Goal: Navigation & Orientation: Find specific page/section

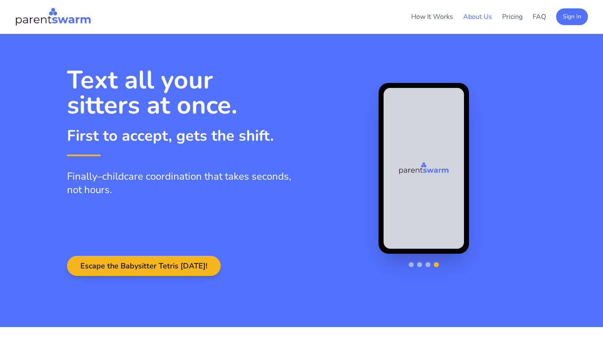
click at [480, 19] on link "About Us" at bounding box center [477, 16] width 29 height 9
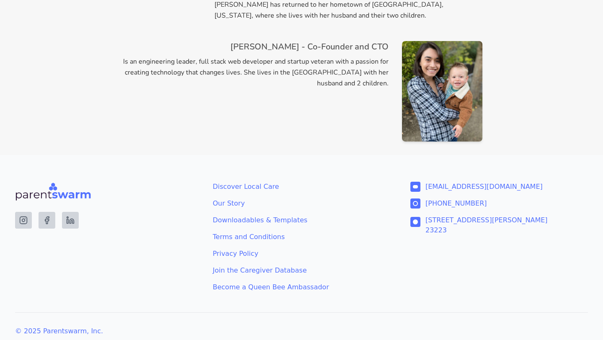
scroll to position [561, 0]
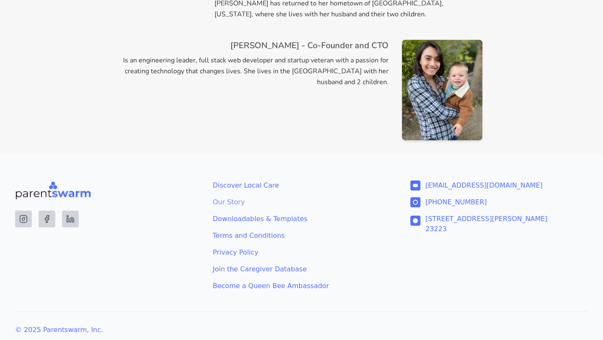
click at [233, 197] on link "Our Story" at bounding box center [301, 202] width 177 height 10
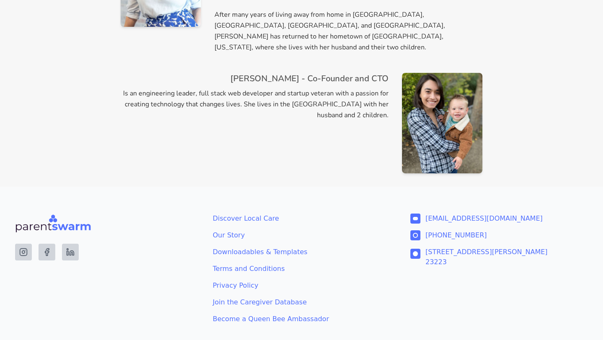
scroll to position [561, 0]
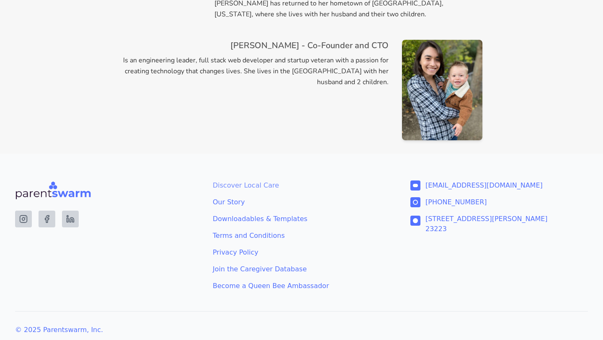
click at [267, 180] on link "Discover Local Care" at bounding box center [301, 185] width 177 height 10
